Goal: Task Accomplishment & Management: Use online tool/utility

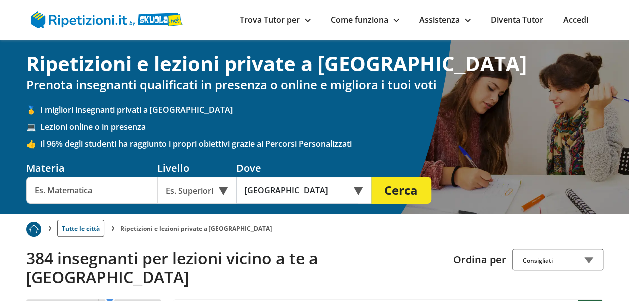
click at [226, 191] on div "Es. Superiori" at bounding box center [196, 190] width 79 height 27
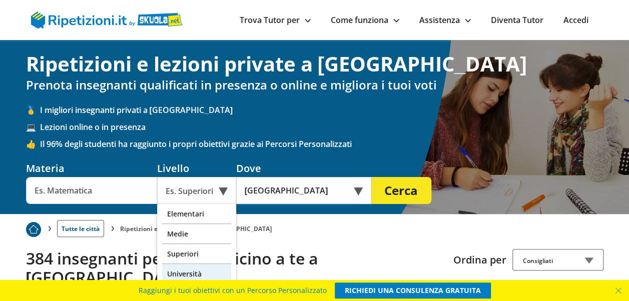
click at [197, 274] on div "Università" at bounding box center [196, 274] width 69 height 20
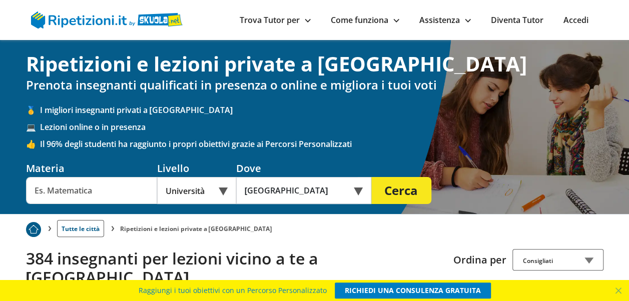
click at [96, 193] on input "text" at bounding box center [91, 190] width 131 height 27
click at [151, 188] on input "text" at bounding box center [91, 190] width 131 height 27
click at [63, 177] on input "text" at bounding box center [91, 190] width 131 height 27
click at [357, 191] on div "Online o in presenza" at bounding box center [303, 190] width 135 height 27
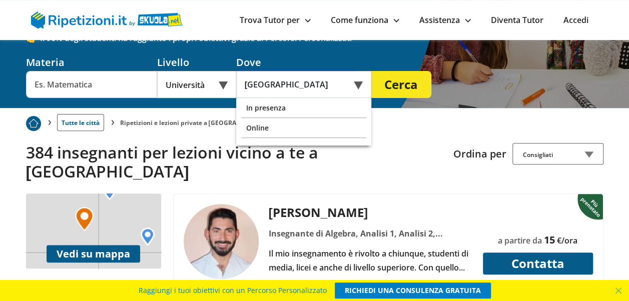
scroll to position [50, 0]
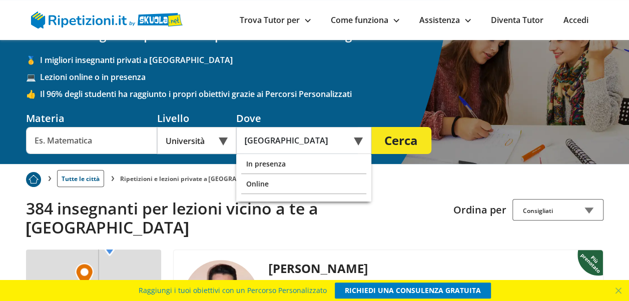
click at [105, 138] on input "text" at bounding box center [91, 140] width 131 height 27
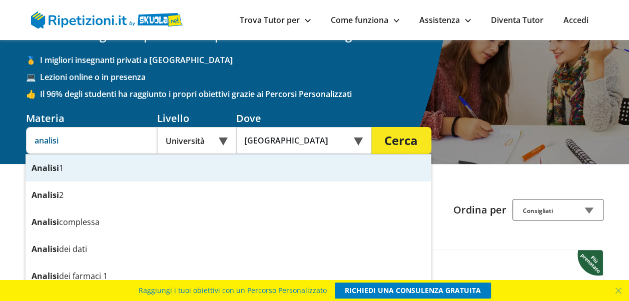
click at [56, 166] on strong "Analisi" at bounding box center [46, 168] width 28 height 11
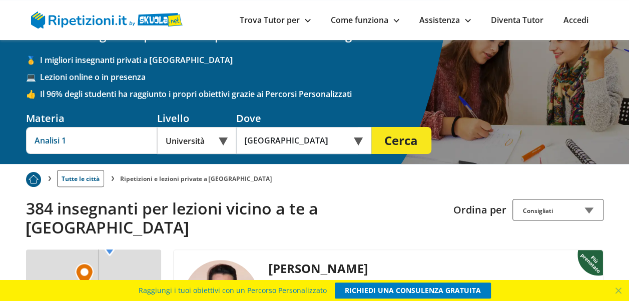
type input "Analisi 1"
click at [358, 142] on div "Online o in presenza" at bounding box center [303, 140] width 135 height 27
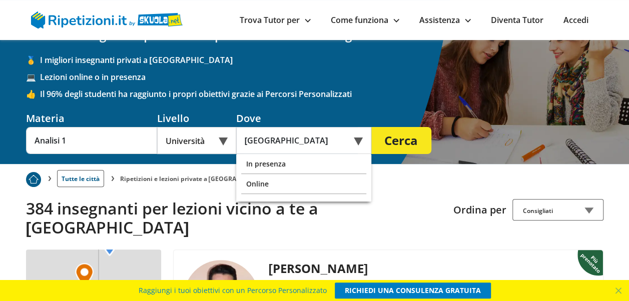
click at [358, 142] on div "Online o in presenza" at bounding box center [303, 140] width 135 height 27
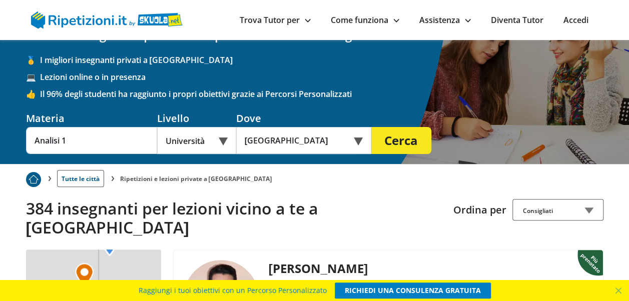
click at [358, 142] on div "Online o in presenza" at bounding box center [303, 140] width 135 height 27
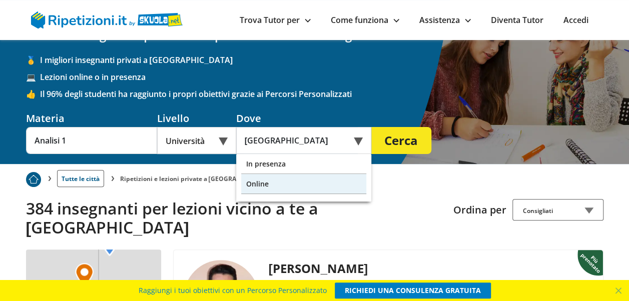
click at [325, 184] on div "Online" at bounding box center [303, 184] width 125 height 20
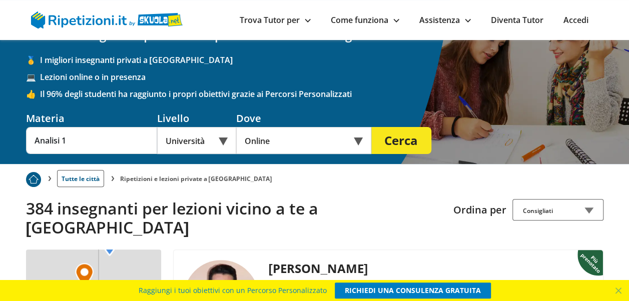
click at [412, 142] on button "Cerca" at bounding box center [401, 140] width 60 height 27
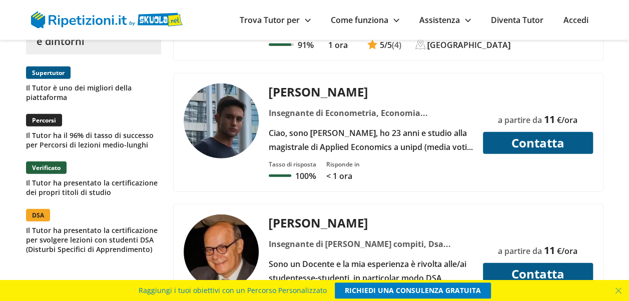
scroll to position [1201, 0]
